Goal: Find specific page/section: Find specific page/section

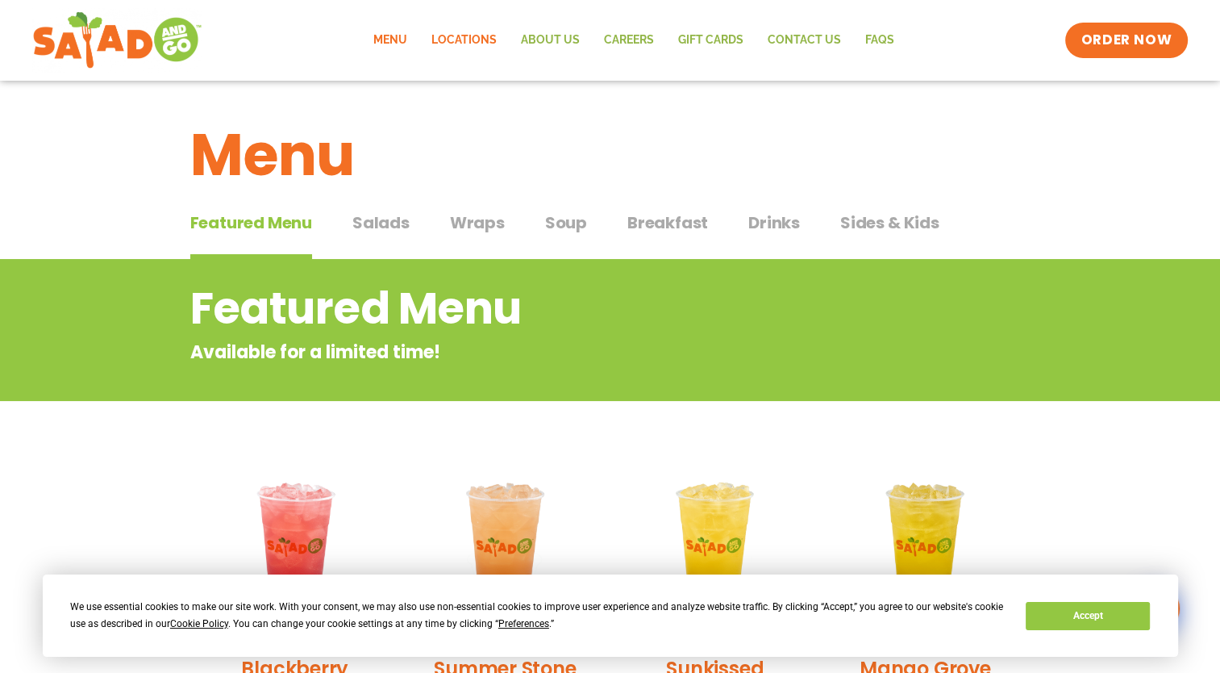
click at [482, 36] on link "Locations" at bounding box center [464, 40] width 90 height 37
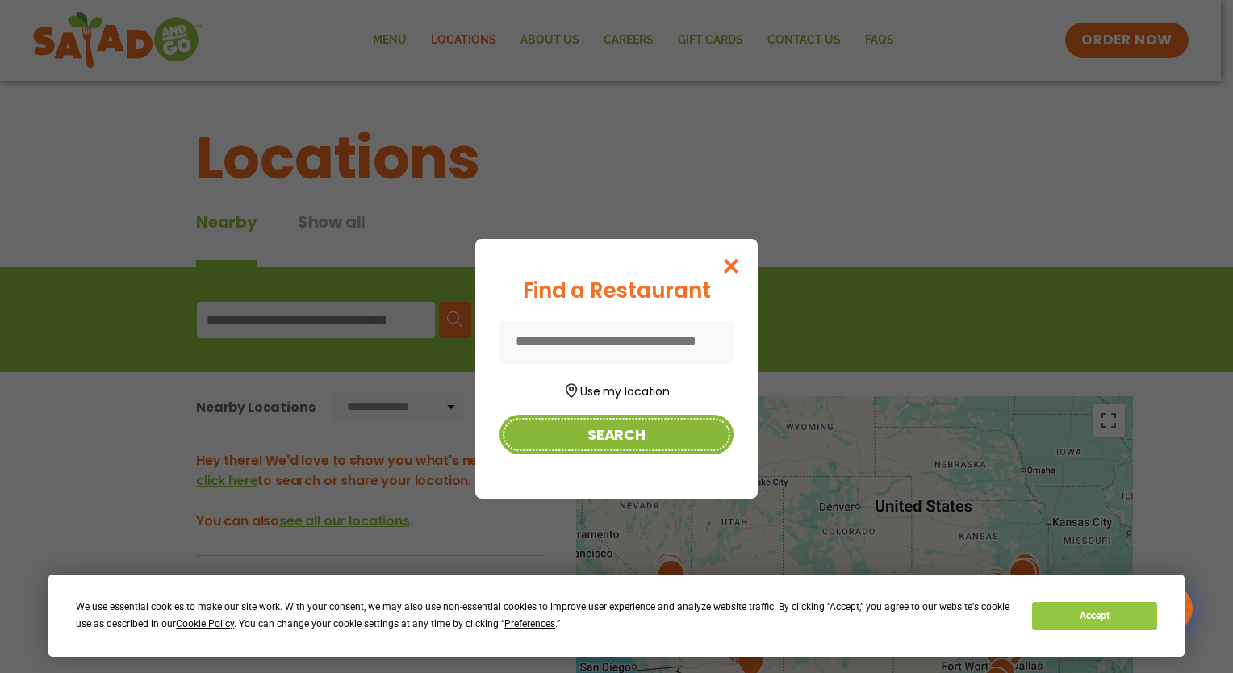
click at [624, 435] on button "Search" at bounding box center [616, 435] width 234 height 40
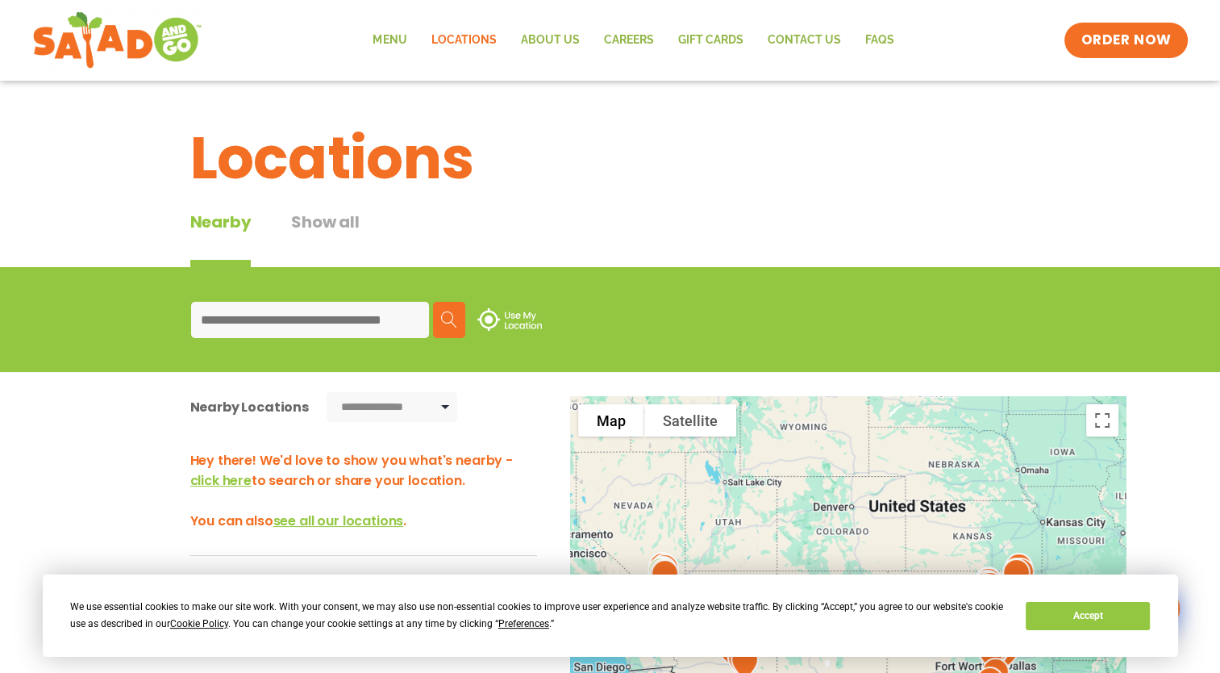
click at [382, 325] on input at bounding box center [310, 320] width 238 height 36
type input "*****"
click at [453, 320] on img at bounding box center [449, 319] width 16 height 16
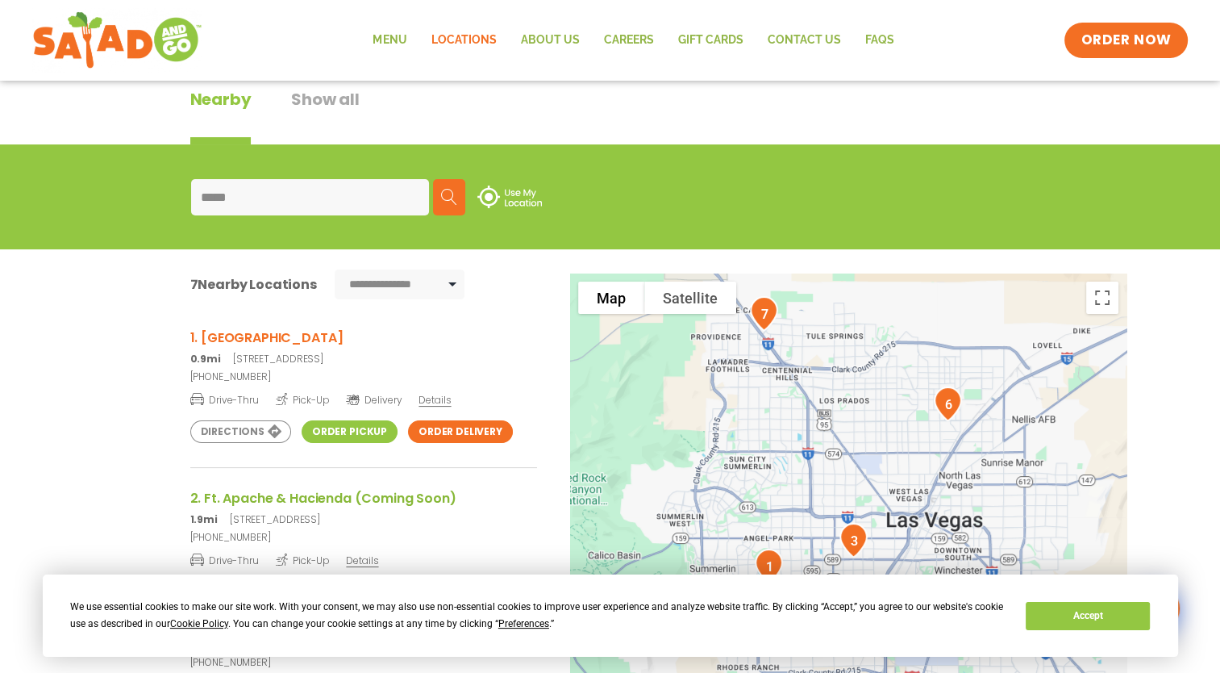
scroll to position [126, 0]
